Goal: Information Seeking & Learning: Learn about a topic

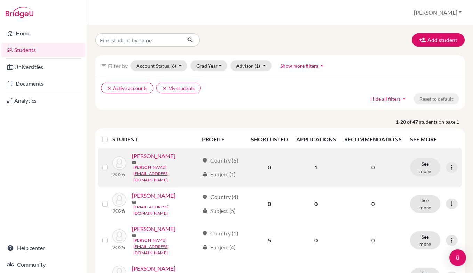
click at [152, 160] on link "Andrade, Gabriel" at bounding box center [153, 156] width 43 height 8
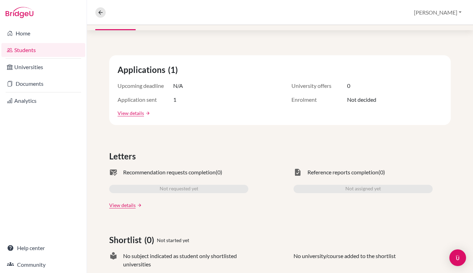
scroll to position [128, 0]
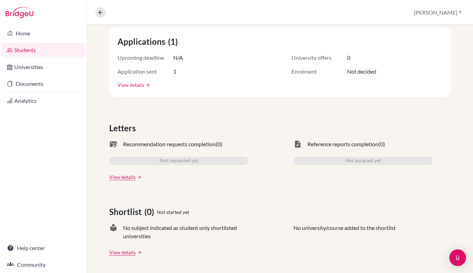
click at [138, 85] on link "View details" at bounding box center [130, 84] width 26 height 7
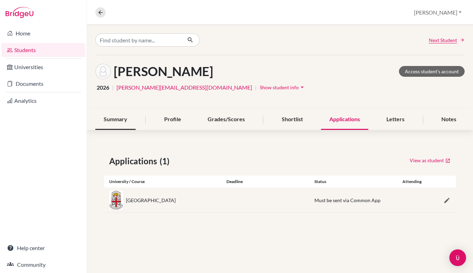
click at [122, 120] on div "Summary" at bounding box center [115, 119] width 40 height 21
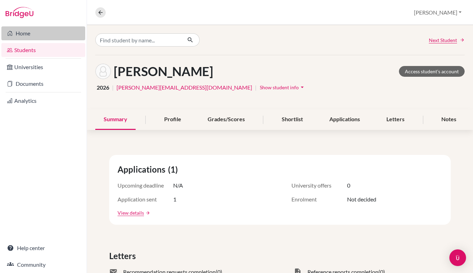
click at [19, 38] on link "Home" at bounding box center [43, 33] width 84 height 14
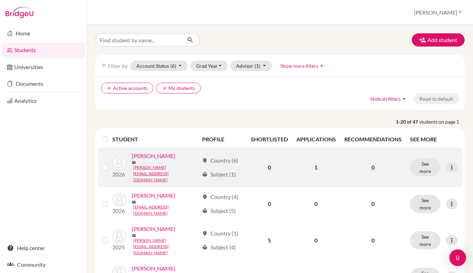
click at [163, 157] on link "[PERSON_NAME]" at bounding box center [153, 156] width 43 height 8
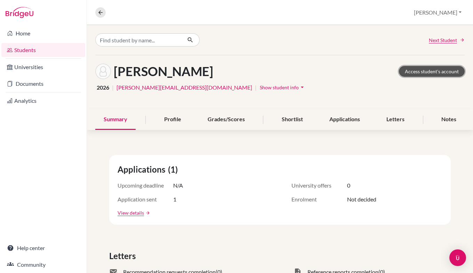
click at [435, 74] on link "Access student's account" at bounding box center [432, 71] width 66 height 11
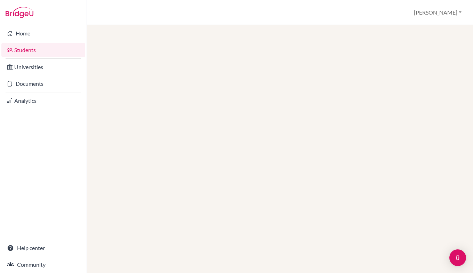
click at [34, 49] on link "Students" at bounding box center [43, 50] width 84 height 14
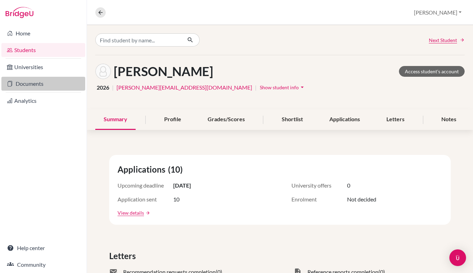
click at [32, 88] on link "Documents" at bounding box center [43, 84] width 84 height 14
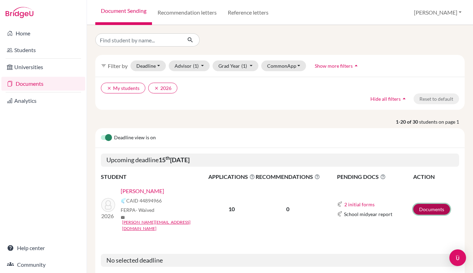
click at [431, 205] on link "Documents" at bounding box center [431, 209] width 37 height 11
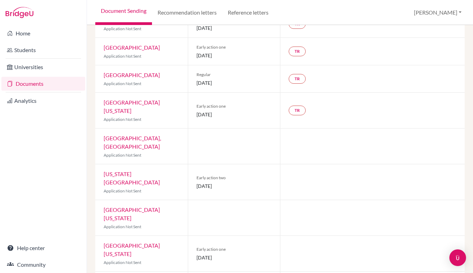
scroll to position [156, 0]
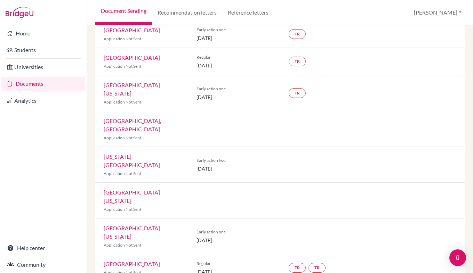
click at [132, 261] on link "[GEOGRAPHIC_DATA]" at bounding box center [132, 264] width 56 height 7
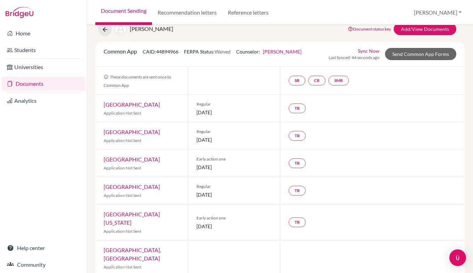
scroll to position [26, 0]
